Goal: Transaction & Acquisition: Purchase product/service

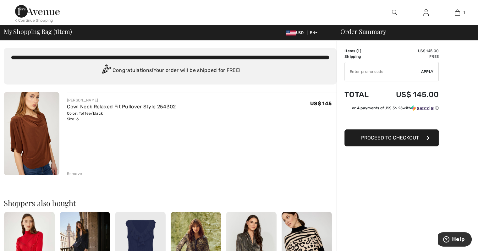
click at [362, 139] on span "Proceed to Checkout" at bounding box center [390, 138] width 58 height 6
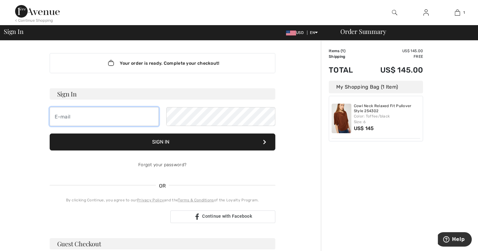
type input "suenichols0228@gmail.com"
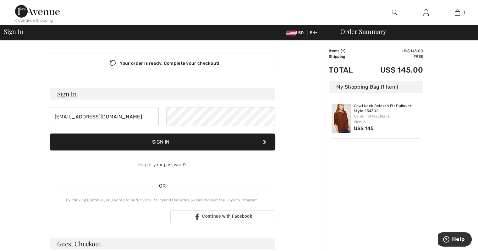
click at [166, 142] on button "Sign In" at bounding box center [163, 142] width 226 height 17
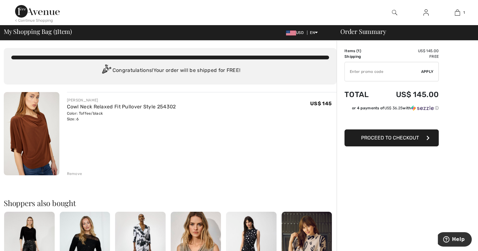
click at [363, 138] on span "Proceed to Checkout" at bounding box center [390, 138] width 58 height 6
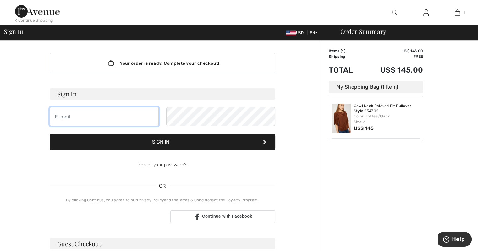
type input "[EMAIL_ADDRESS][DOMAIN_NAME]"
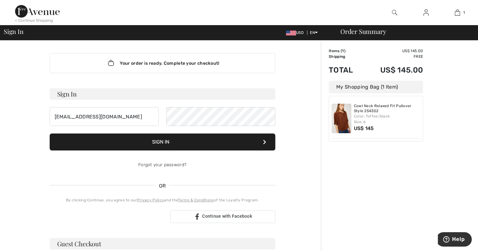
click at [424, 12] on img at bounding box center [426, 13] width 5 height 8
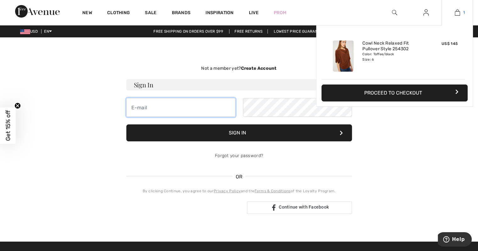
type input "[EMAIL_ADDRESS][DOMAIN_NAME]"
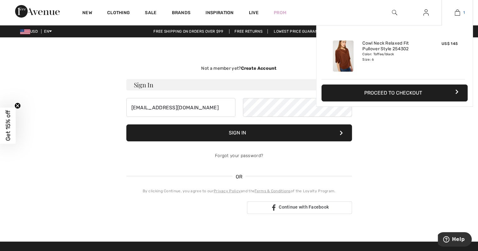
click at [459, 14] on img at bounding box center [457, 13] width 5 height 8
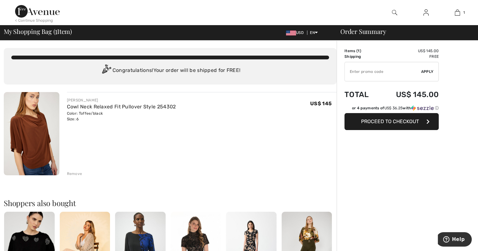
checkbox input "true"
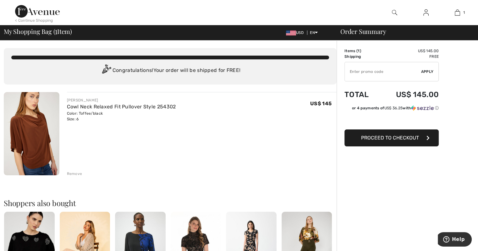
click at [368, 138] on span "Proceed to Checkout" at bounding box center [390, 138] width 58 height 6
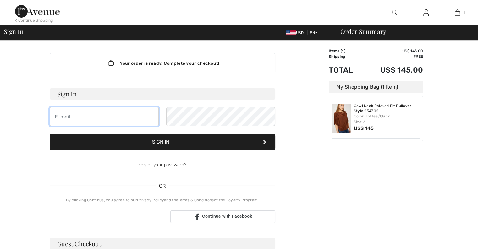
type input "[EMAIL_ADDRESS][DOMAIN_NAME]"
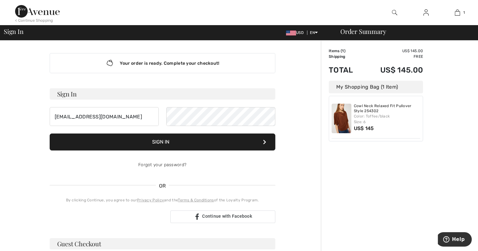
click at [131, 142] on button "Sign In" at bounding box center [163, 142] width 226 height 17
checkbox input "true"
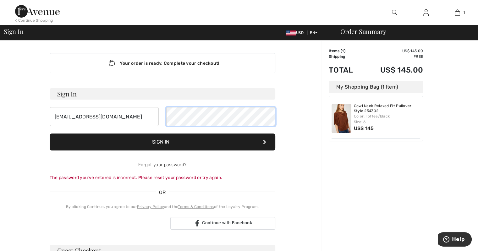
click at [165, 120] on div "suenichols0228@gmail.com" at bounding box center [163, 116] width 226 height 19
click at [166, 145] on button "Sign In" at bounding box center [163, 142] width 226 height 17
click at [162, 122] on div "suenichols0228@gmail.com" at bounding box center [163, 116] width 226 height 19
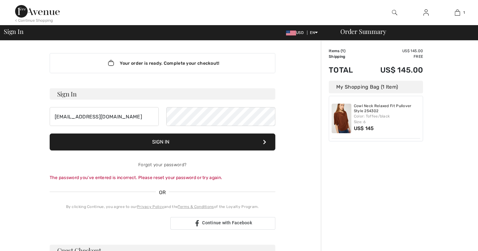
click at [24, 67] on div "Your order is ready. Complete your checkout! Sign In suenichols0228@gmail.com S…" at bounding box center [162, 224] width 317 height 367
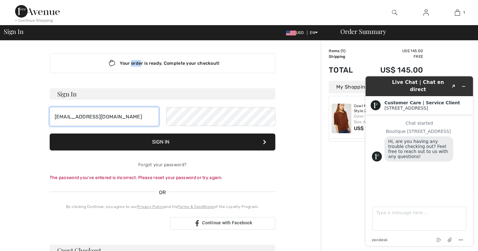
click at [64, 115] on input "suenichols0228@gmail.com" at bounding box center [104, 116] width 109 height 19
click at [61, 113] on input "suenichols0228@gmail.com" at bounding box center [104, 116] width 109 height 19
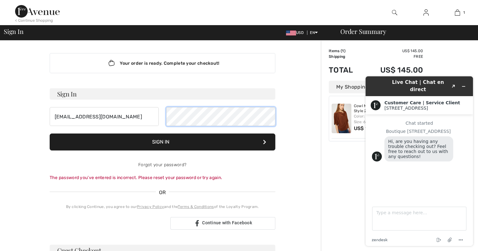
click at [163, 119] on div "suenicols0228@gmail.com" at bounding box center [163, 116] width 226 height 19
click at [194, 140] on button "Sign In" at bounding box center [163, 142] width 226 height 17
click at [164, 115] on div "suenicols0228@gmail.com" at bounding box center [163, 116] width 226 height 19
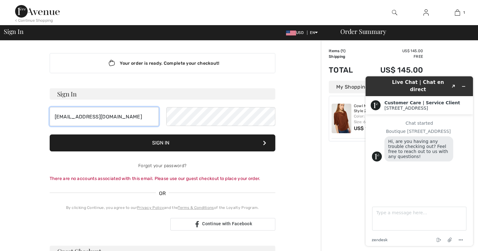
click at [130, 118] on input "suenicols0228@gmail.com" at bounding box center [104, 116] width 109 height 19
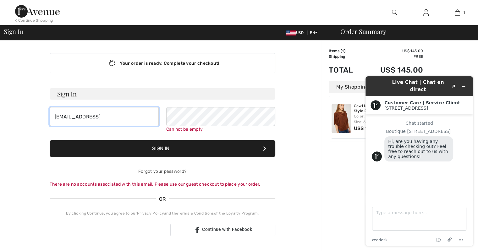
type input "suenicols0228@gmail.com"
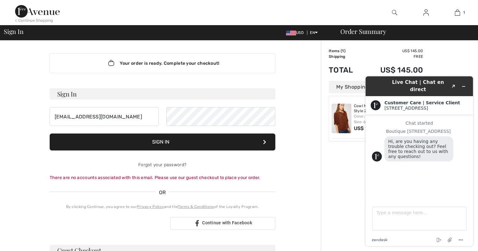
click at [167, 145] on button "Sign In" at bounding box center [163, 142] width 226 height 17
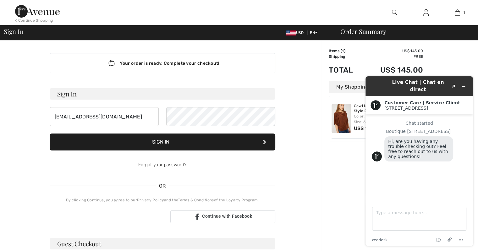
click at [167, 145] on button "Sign In" at bounding box center [163, 142] width 226 height 17
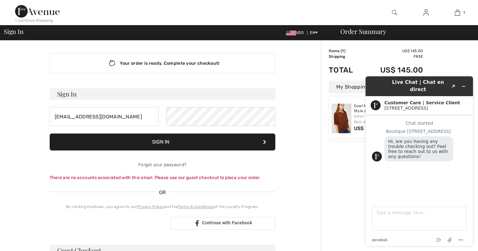
click at [152, 141] on button "Sign In" at bounding box center [163, 142] width 226 height 17
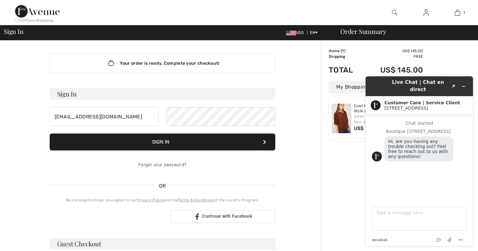
click at [152, 141] on button "Sign In" at bounding box center [163, 142] width 226 height 17
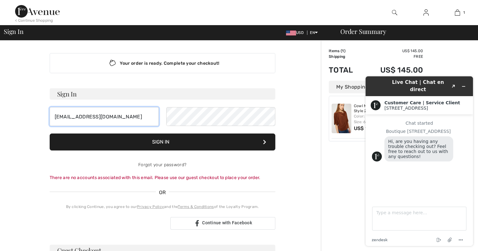
drag, startPoint x: 124, startPoint y: 115, endPoint x: 18, endPoint y: 113, distance: 105.7
click at [21, 113] on div "Your order is ready. Complete your checkout! Sign In suenicols0228@gmail.com Si…" at bounding box center [162, 224] width 317 height 367
type input "suenichols0228@gmail.com"
click at [173, 141] on button "Sign In" at bounding box center [163, 142] width 226 height 17
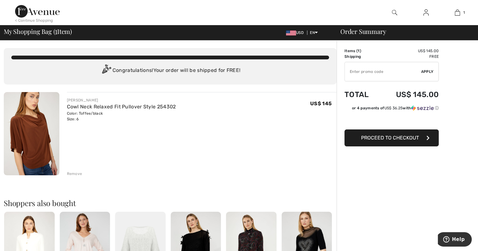
click at [364, 138] on span "Proceed to Checkout" at bounding box center [390, 138] width 58 height 6
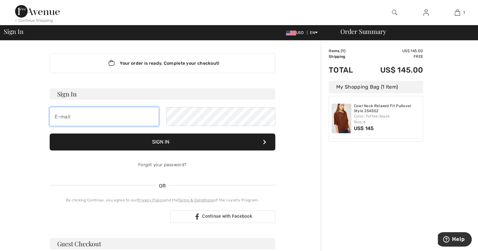
type input "[EMAIL_ADDRESS][DOMAIN_NAME]"
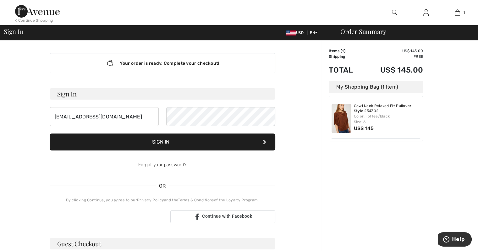
click at [187, 63] on div "Your order is ready. Complete your checkout!" at bounding box center [163, 63] width 226 height 20
click at [166, 140] on button "Sign In" at bounding box center [163, 142] width 226 height 17
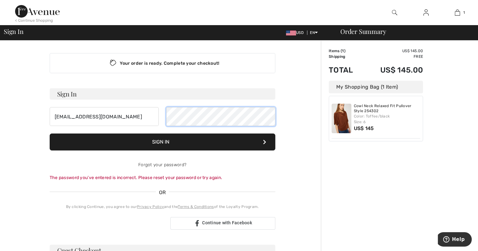
click at [163, 124] on div "suenichols0228@gmail.com" at bounding box center [163, 116] width 226 height 19
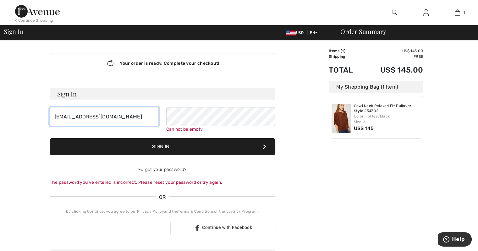
click at [57, 117] on input "suenichols0228@gmail.com" at bounding box center [104, 116] width 109 height 19
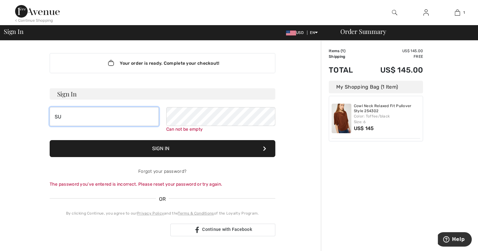
type input "S"
type input "suenichols0228@gmail.com"
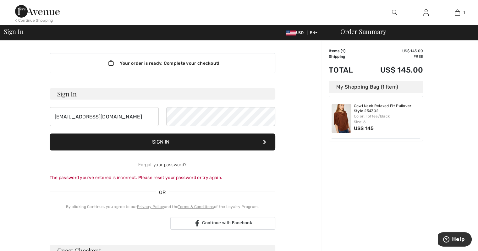
click at [180, 145] on button "Sign In" at bounding box center [163, 142] width 226 height 17
click at [172, 139] on button "Sign In" at bounding box center [163, 142] width 226 height 17
click at [174, 163] on link "Forgot your password?" at bounding box center [162, 164] width 48 height 5
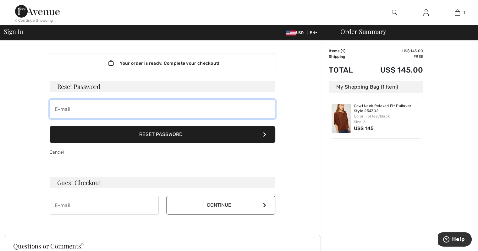
click at [75, 106] on input "email" at bounding box center [163, 109] width 226 height 19
type input "suenichols0228@gmail.com"
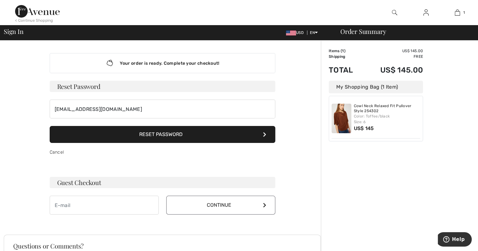
click at [153, 134] on button "Reset Password" at bounding box center [163, 134] width 226 height 17
click at [98, 183] on h3 "Guest Checkout" at bounding box center [163, 182] width 226 height 11
click at [63, 202] on input "email" at bounding box center [104, 205] width 109 height 19
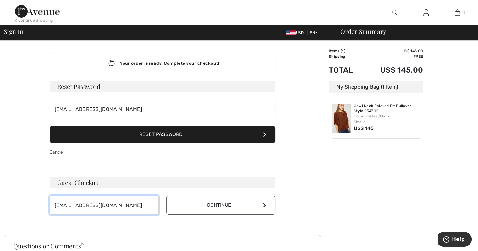
type input "suenichols0228@gmail.com"
click at [184, 202] on button "Continue" at bounding box center [220, 205] width 109 height 19
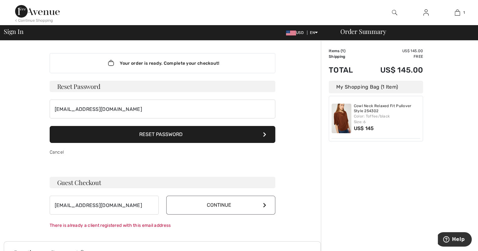
click at [265, 204] on icon at bounding box center [264, 205] width 3 height 5
click at [56, 151] on link "Cancel" at bounding box center [57, 152] width 14 height 5
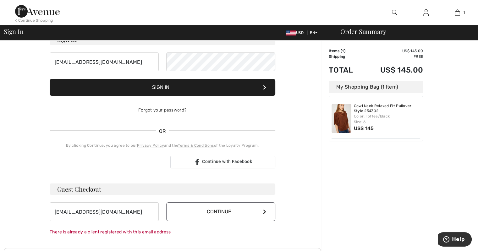
scroll to position [63, 0]
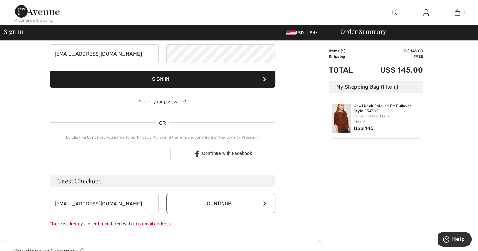
click at [93, 182] on h3 "Guest Checkout" at bounding box center [163, 180] width 226 height 11
click at [232, 186] on h3 "Guest Checkout" at bounding box center [163, 180] width 226 height 11
click at [267, 202] on button "Continue" at bounding box center [220, 203] width 109 height 19
click at [85, 180] on h3 "Guest Checkout" at bounding box center [163, 180] width 226 height 11
drag, startPoint x: 131, startPoint y: 202, endPoint x: 0, endPoint y: 194, distance: 131.7
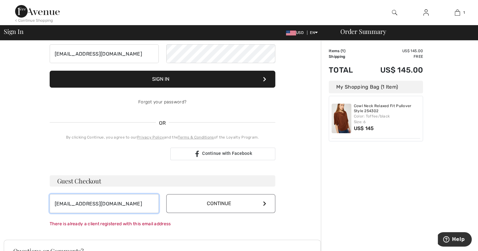
click at [0, 194] on div "Your order is ready. Complete your checkout! Sign In suenichols0228@gmail.com S…" at bounding box center [239, 161] width 478 height 367
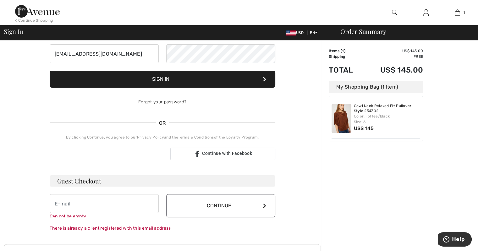
click at [81, 183] on h3 "Guest Checkout" at bounding box center [163, 180] width 226 height 11
click at [114, 177] on h3 "Guest Checkout" at bounding box center [163, 180] width 226 height 11
click at [250, 180] on h3 "Guest Checkout" at bounding box center [163, 180] width 226 height 11
click at [128, 80] on button "Sign In" at bounding box center [163, 79] width 226 height 17
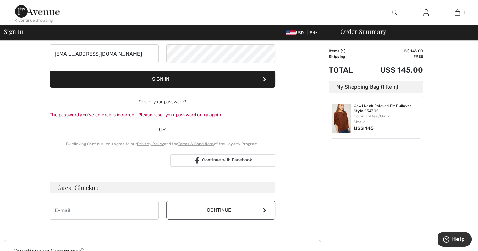
click at [127, 80] on button "Sign In" at bounding box center [163, 79] width 226 height 17
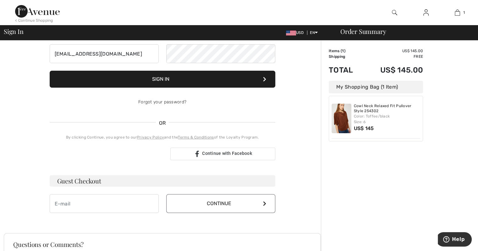
click at [127, 80] on button "Sign In" at bounding box center [163, 79] width 226 height 17
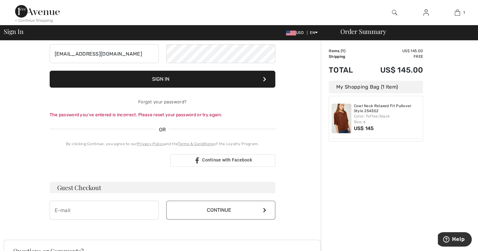
click at [127, 80] on button "Sign In" at bounding box center [163, 79] width 226 height 17
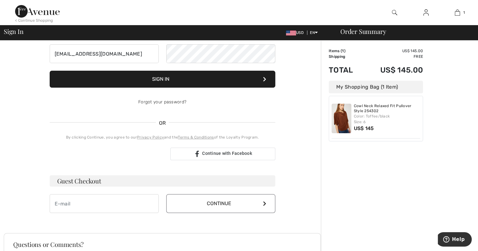
click at [127, 80] on button "Sign In" at bounding box center [163, 79] width 226 height 17
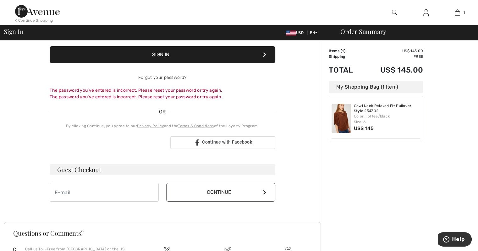
scroll to position [94, 0]
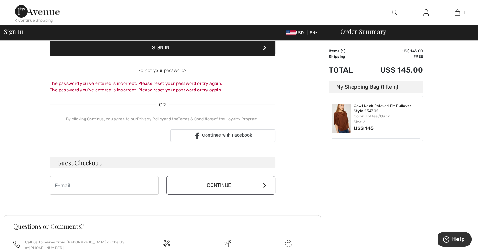
click at [63, 161] on h3 "Guest Checkout" at bounding box center [163, 162] width 226 height 11
click at [63, 185] on input "email" at bounding box center [104, 185] width 109 height 19
type input "suenichols0228@gmail.com"
click at [263, 184] on button "Continue" at bounding box center [220, 185] width 109 height 19
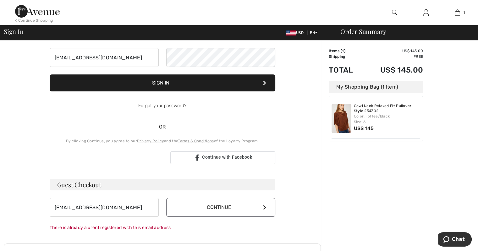
scroll to position [31, 0]
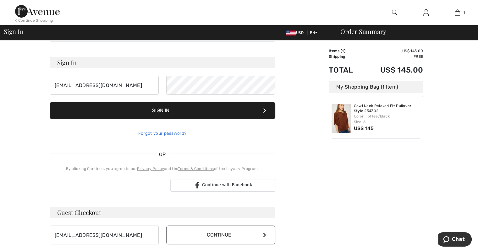
click at [159, 132] on link "Forgot your password?" at bounding box center [162, 133] width 48 height 5
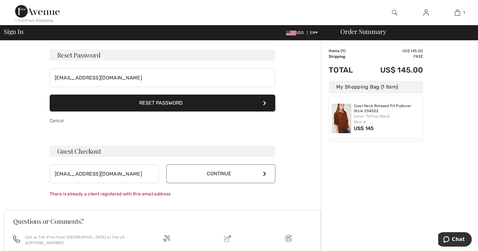
click at [137, 149] on h3 "Guest Checkout" at bounding box center [163, 151] width 226 height 11
click at [66, 152] on h3 "Guest Checkout" at bounding box center [163, 151] width 226 height 11
click at [67, 152] on h3 "Guest Checkout" at bounding box center [163, 151] width 226 height 11
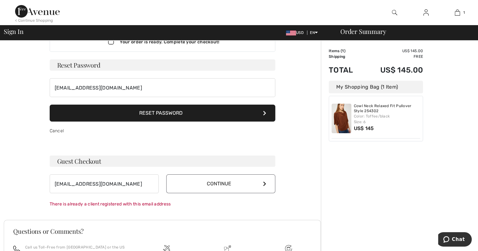
scroll to position [0, 0]
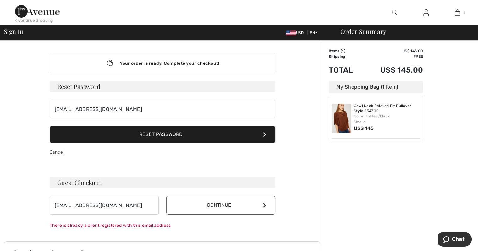
click at [169, 64] on div "Your order is ready. Complete your checkout!" at bounding box center [163, 63] width 226 height 20
click at [390, 68] on td "US$ 145.00" at bounding box center [393, 69] width 60 height 21
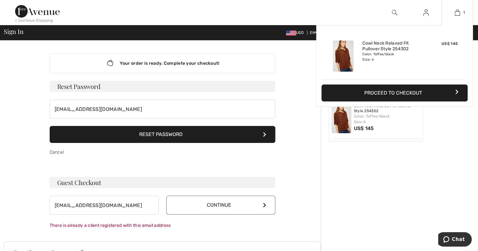
click at [395, 93] on button "Proceed to Checkout" at bounding box center [395, 93] width 146 height 17
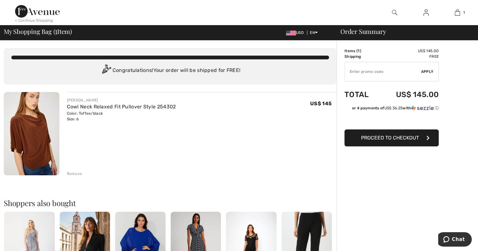
click at [386, 138] on span "Proceed to Checkout" at bounding box center [390, 138] width 58 height 6
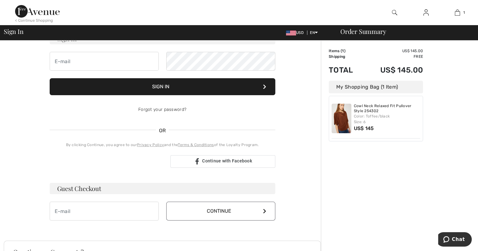
scroll to position [63, 0]
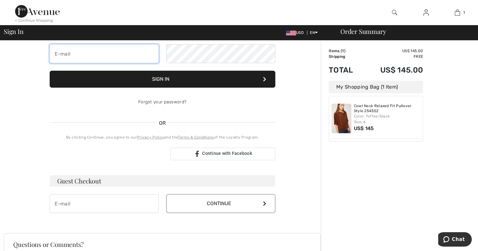
type input "[EMAIL_ADDRESS][DOMAIN_NAME]"
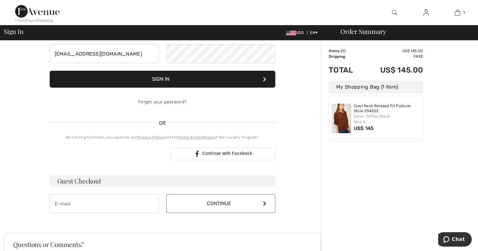
click at [94, 182] on h3 "Guest Checkout" at bounding box center [163, 180] width 226 height 11
click at [70, 185] on h3 "Guest Checkout" at bounding box center [163, 180] width 226 height 11
click at [103, 181] on h3 "Guest Checkout" at bounding box center [163, 180] width 226 height 11
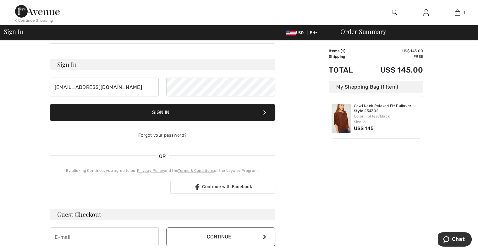
scroll to position [0, 0]
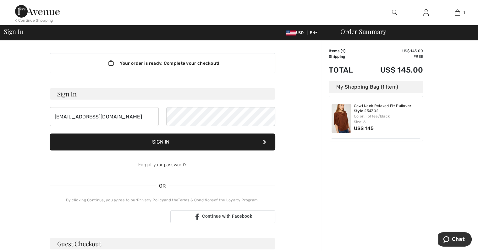
click at [154, 142] on button "Sign In" at bounding box center [163, 142] width 226 height 17
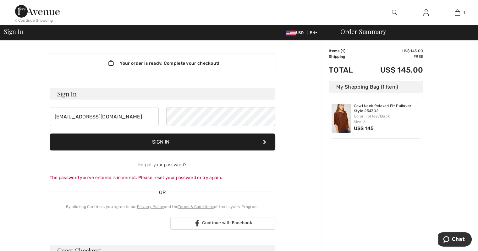
click at [154, 142] on button "Sign In" at bounding box center [163, 142] width 226 height 17
click at [159, 209] on div "By clicking Continue, you agree to our Privacy Policy and the Terms & Condition…" at bounding box center [163, 207] width 226 height 6
click at [187, 206] on link "Terms & Conditions" at bounding box center [196, 207] width 36 height 4
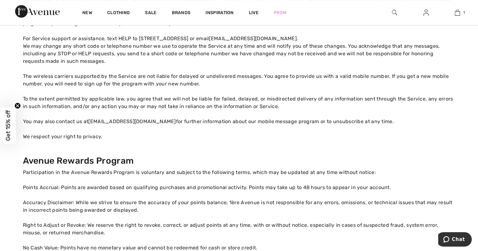
scroll to position [377, 0]
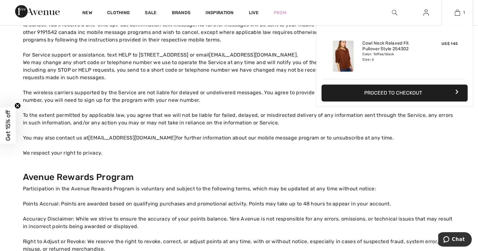
click at [371, 98] on button "Proceed to Checkout" at bounding box center [395, 93] width 146 height 17
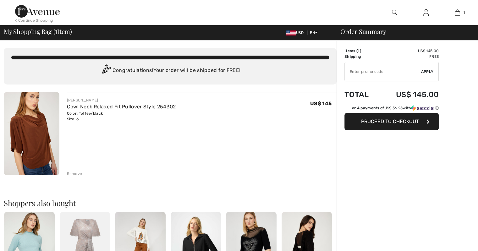
click at [368, 122] on span "Proceed to Checkout" at bounding box center [390, 122] width 58 height 6
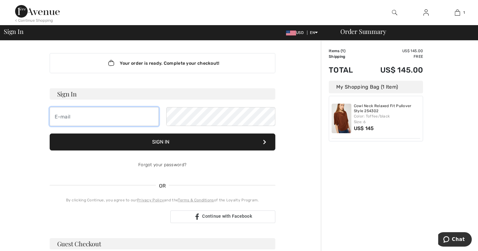
type input "suenichols0228@gmail.com"
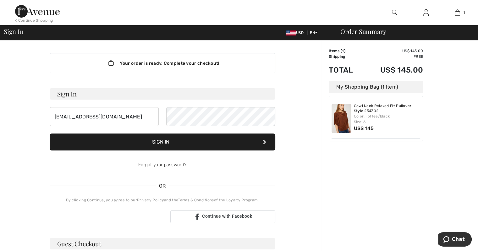
click at [366, 31] on div "Order Summary" at bounding box center [403, 31] width 141 height 6
click at [65, 93] on h3 "Sign In" at bounding box center [163, 93] width 226 height 11
click at [186, 97] on h3 "Sign In" at bounding box center [163, 93] width 226 height 11
click at [168, 146] on button "Sign In" at bounding box center [163, 142] width 226 height 17
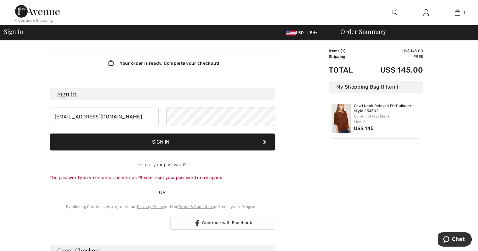
click at [152, 176] on div "The password you’ve entered is incorrect. Please reset your password or try aga…" at bounding box center [163, 177] width 226 height 7
drag, startPoint x: 215, startPoint y: 179, endPoint x: 184, endPoint y: 188, distance: 32.9
click at [213, 179] on div "The password you’ve entered is incorrect. Please reset your password or try aga…" at bounding box center [163, 177] width 226 height 7
click at [167, 192] on div "OR" at bounding box center [163, 196] width 226 height 8
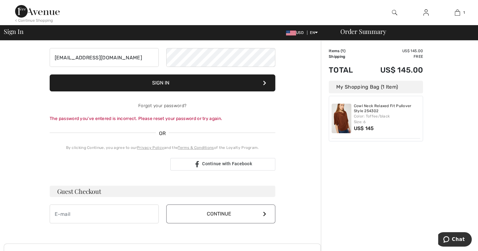
scroll to position [63, 0]
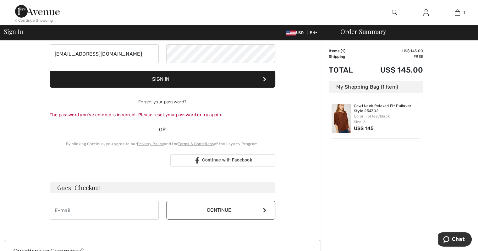
click at [126, 190] on h3 "Guest Checkout" at bounding box center [163, 187] width 226 height 11
click at [96, 187] on h3 "Guest Checkout" at bounding box center [163, 187] width 226 height 11
click at [107, 188] on h3 "Guest Checkout" at bounding box center [163, 187] width 226 height 11
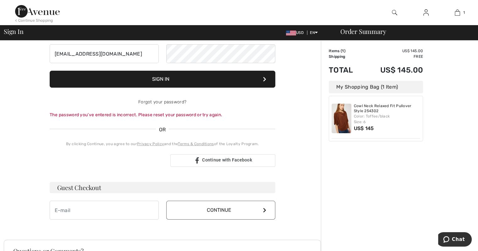
click at [107, 188] on h3 "Guest Checkout" at bounding box center [163, 187] width 226 height 11
drag, startPoint x: 274, startPoint y: 190, endPoint x: 262, endPoint y: 210, distance: 23.4
click at [262, 210] on button "Continue" at bounding box center [220, 210] width 109 height 19
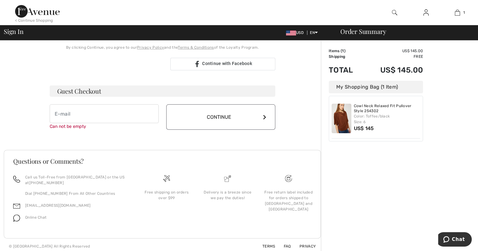
scroll to position [162, 0]
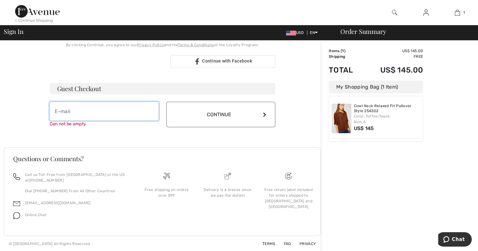
click at [73, 111] on input "email" at bounding box center [104, 111] width 109 height 19
type input "suenichols0228@gmail.com"
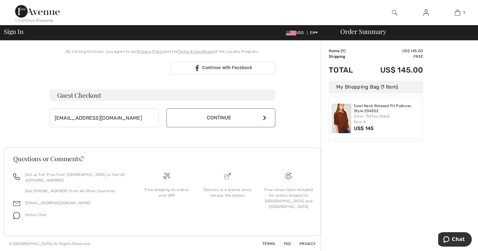
click at [266, 114] on button "Continue" at bounding box center [220, 117] width 109 height 19
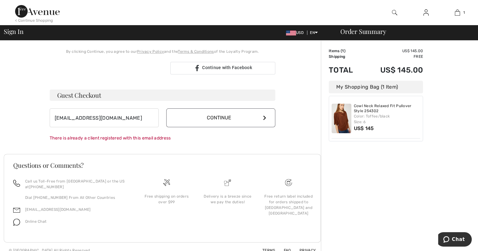
click at [264, 118] on icon at bounding box center [264, 117] width 3 height 5
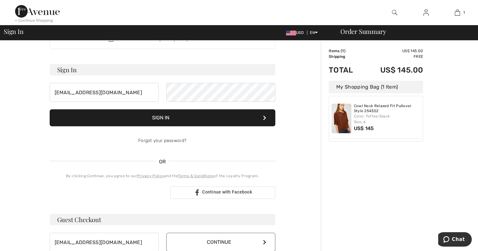
scroll to position [0, 0]
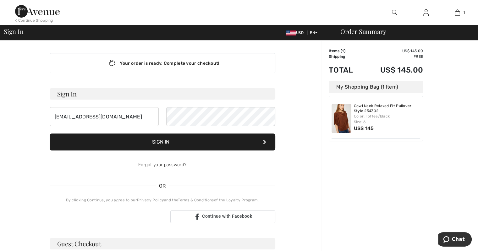
click at [368, 88] on div "My Shopping Bag (1 Item)" at bounding box center [376, 87] width 94 height 13
click at [362, 89] on div "My Shopping Bag (1 Item)" at bounding box center [376, 87] width 94 height 13
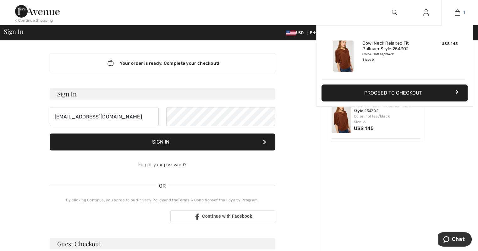
click at [458, 14] on img at bounding box center [457, 13] width 5 height 8
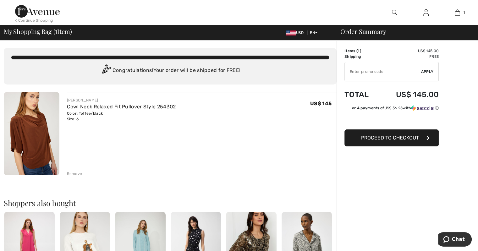
click at [76, 173] on div "Remove" at bounding box center [74, 174] width 15 height 6
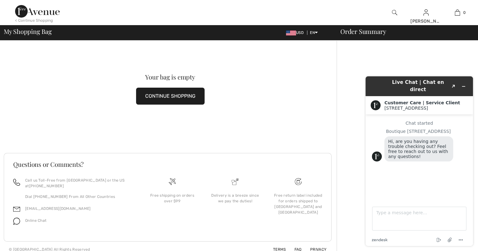
click at [174, 95] on button "CONTINUE SHOPPING" at bounding box center [170, 96] width 69 height 17
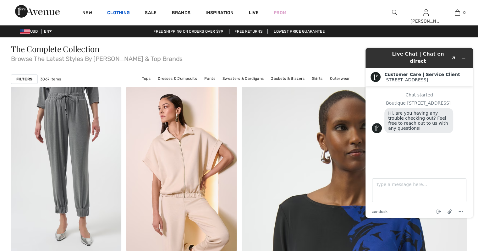
checkbox input "true"
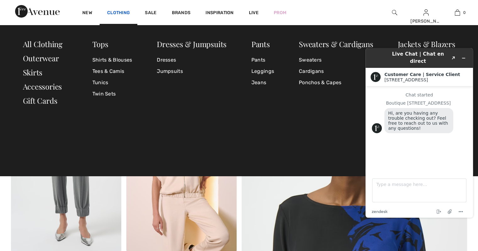
click at [116, 14] on link "Clothing" at bounding box center [118, 13] width 23 height 7
click at [102, 60] on link "Shirts & Blouses" at bounding box center [112, 59] width 40 height 11
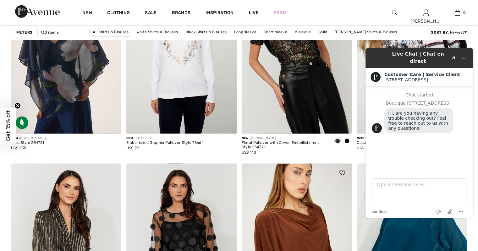
scroll to position [1069, 0]
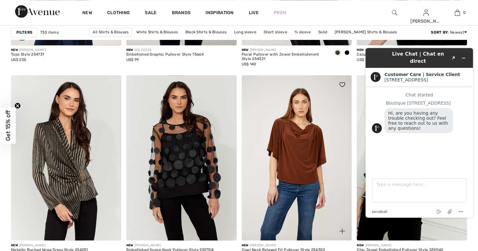
click at [272, 142] on img at bounding box center [297, 157] width 110 height 165
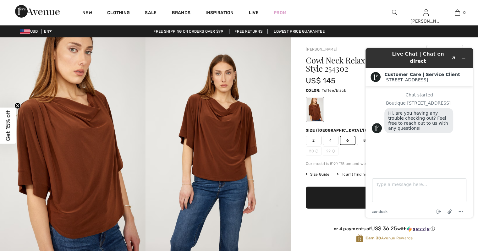
click at [470, 45] on div "Live Chat | Chat en direct Created with Sketch. Customer Care | Service Client …" at bounding box center [420, 133] width 118 height 180
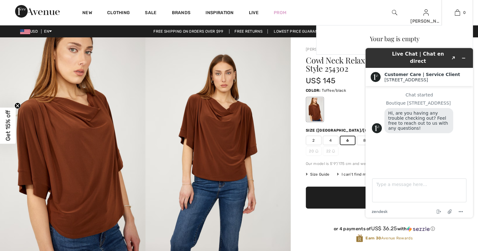
click at [417, 38] on div "Your bag is empty" at bounding box center [395, 38] width 146 height 16
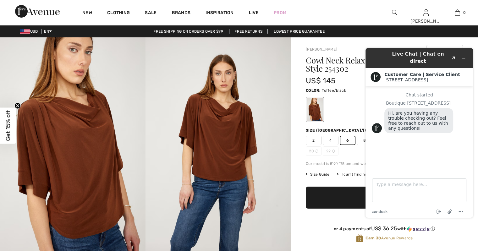
click at [346, 143] on span "6" at bounding box center [348, 140] width 16 height 9
click at [468, 45] on div "Live Chat | Chat en direct Created with Sketch. Customer Care | Service Client …" at bounding box center [420, 133] width 118 height 180
drag, startPoint x: 458, startPoint y: 99, endPoint x: 463, endPoint y: 97, distance: 6.1
click at [460, 101] on div "Boutique [STREET_ADDRESS]" at bounding box center [426, 103] width 81 height 5
click at [349, 47] on div "Frank Lyman Write a review" at bounding box center [384, 49] width 157 height 9
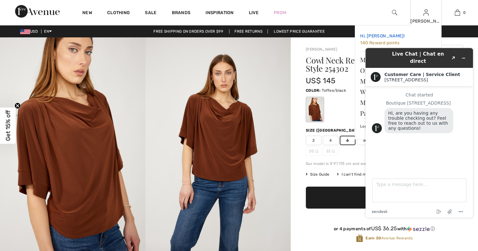
click at [373, 37] on span "Hi, [PERSON_NAME]!" at bounding box center [382, 35] width 44 height 5
click at [378, 42] on span "140 Reward points" at bounding box center [379, 42] width 39 height 5
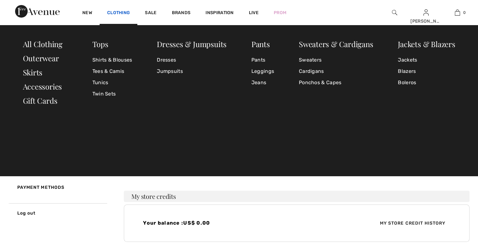
checkbox input "true"
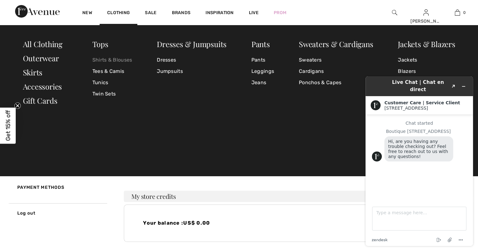
click at [114, 60] on link "Shirts & Blouses" at bounding box center [112, 59] width 40 height 11
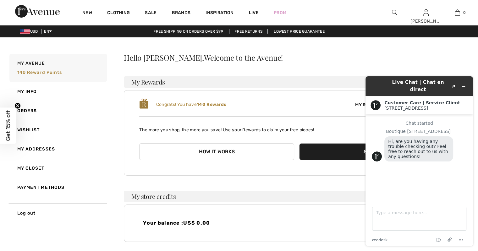
drag, startPoint x: 472, startPoint y: 107, endPoint x: 474, endPoint y: 102, distance: 5.4
click at [472, 105] on div "Customer Care | Service Client 1ère Avenue 1ère Avenue" at bounding box center [420, 105] width 108 height 18
click at [466, 82] on button "Minimize widget" at bounding box center [464, 86] width 10 height 9
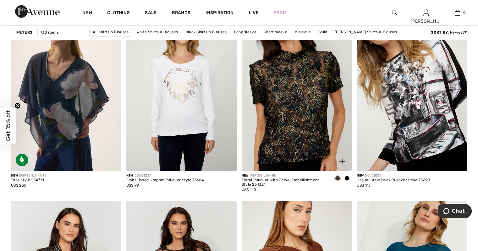
scroll to position [1069, 0]
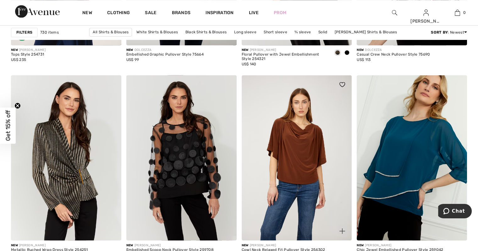
click at [291, 138] on img at bounding box center [297, 157] width 110 height 165
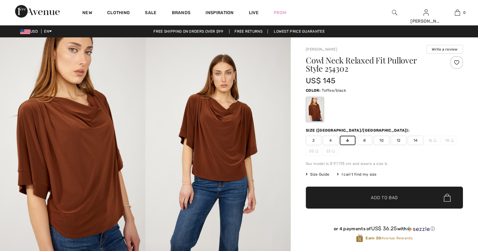
click at [342, 194] on span "✔ Added to Bag Add to Bag" at bounding box center [384, 198] width 157 height 22
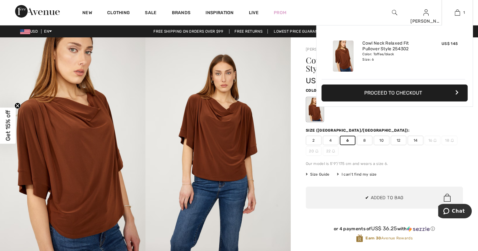
click at [383, 96] on button "Proceed to Checkout" at bounding box center [395, 93] width 146 height 17
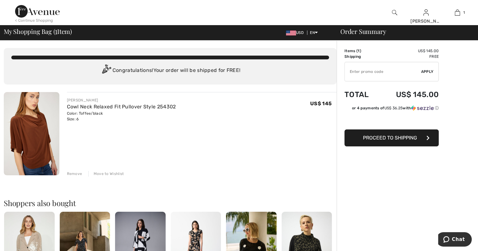
click at [356, 138] on button "Proceed to Shipping" at bounding box center [392, 138] width 94 height 17
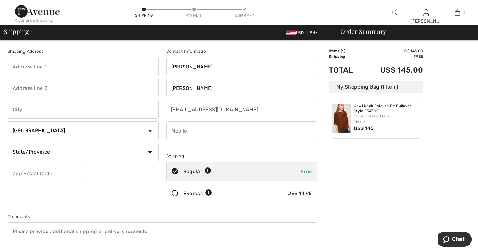
click at [179, 133] on input "phone" at bounding box center [241, 130] width 151 height 19
type input "9193698906"
type input "1185 cooper branch rd"
type input "Clayton"
select select "US"
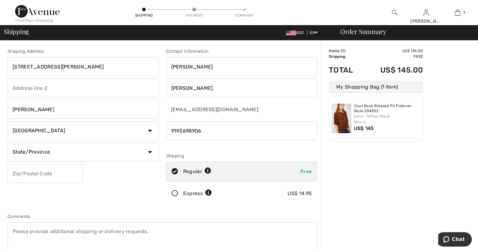
select select "NC"
type input "27520"
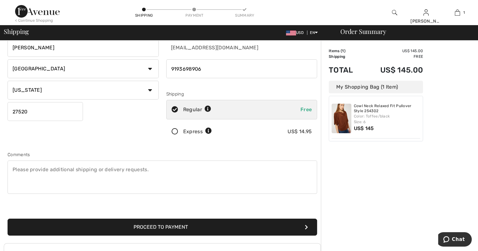
scroll to position [63, 0]
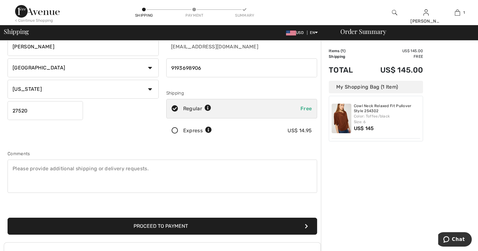
click at [136, 225] on button "Proceed to Payment" at bounding box center [163, 226] width 310 height 17
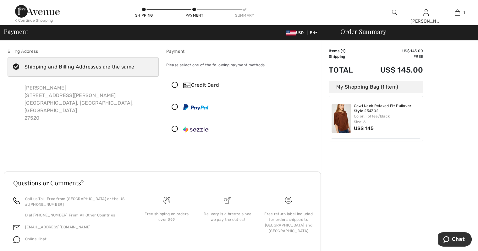
click at [175, 84] on icon at bounding box center [175, 85] width 17 height 7
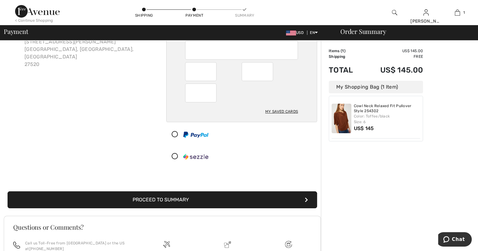
scroll to position [63, 0]
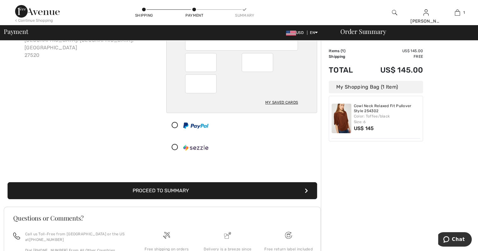
click at [176, 188] on button "Proceed to Summary" at bounding box center [163, 190] width 310 height 17
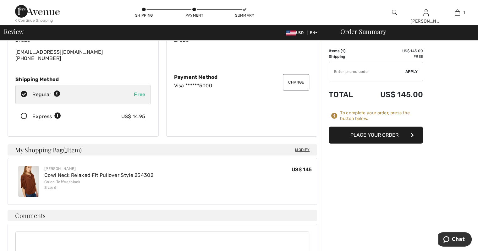
scroll to position [94, 0]
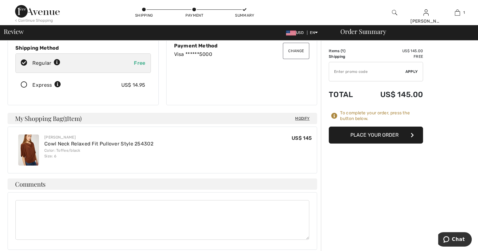
click at [352, 140] on button "Place Your Order" at bounding box center [376, 135] width 94 height 17
